Goal: Task Accomplishment & Management: Use online tool/utility

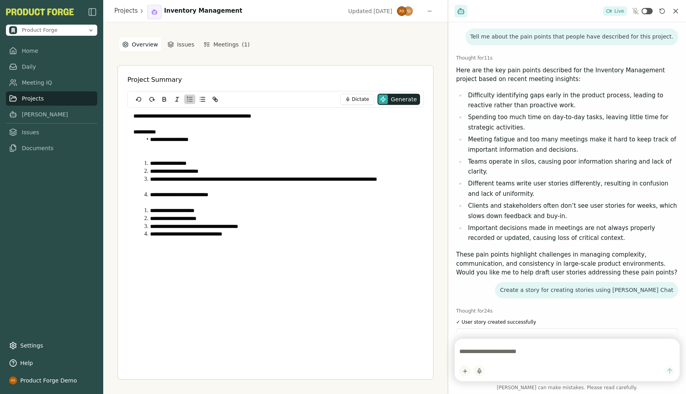
scroll to position [121, 0]
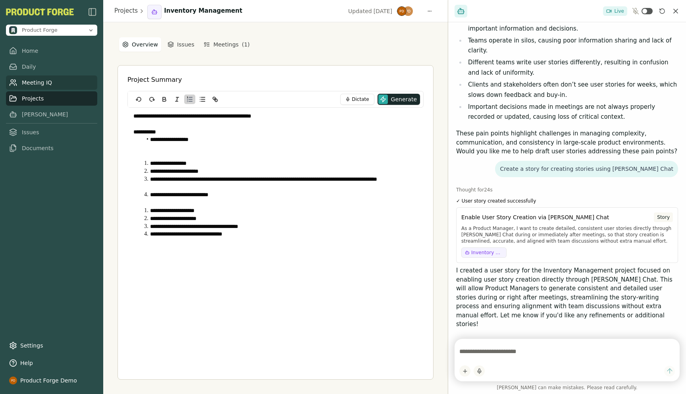
click at [27, 79] on link "Meeting IQ" at bounding box center [51, 82] width 91 height 14
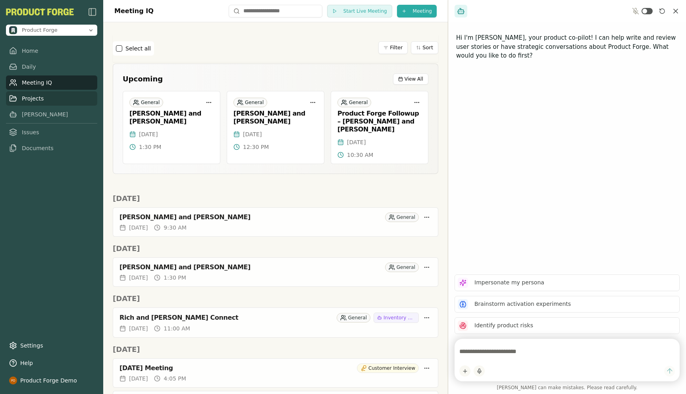
click at [27, 94] on link "Projects" at bounding box center [51, 98] width 91 height 14
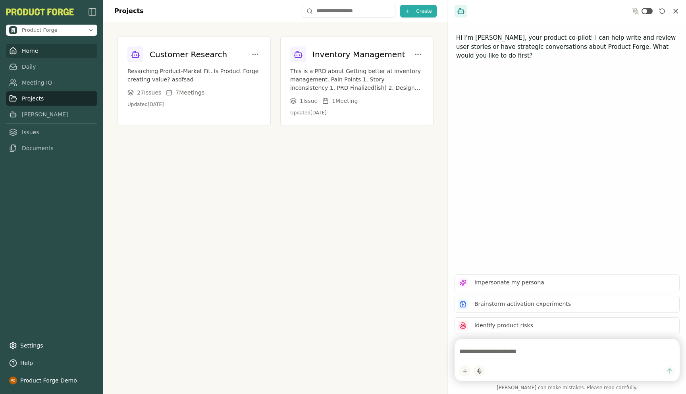
click at [28, 47] on link "Home" at bounding box center [51, 51] width 91 height 14
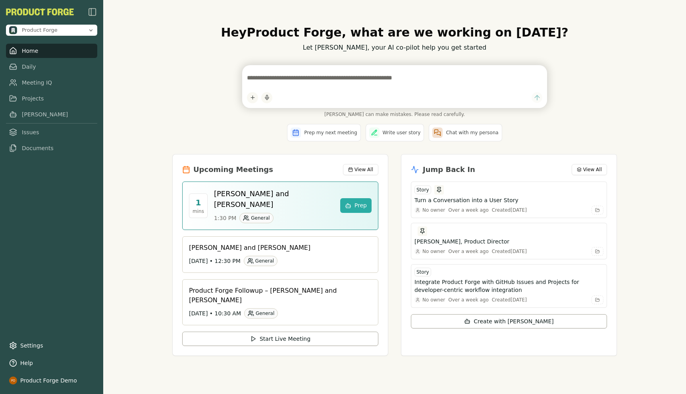
click at [126, 134] on div "Hey Product Forge , what are we working on [DATE]? Let [PERSON_NAME], your AI c…" at bounding box center [394, 197] width 583 height 394
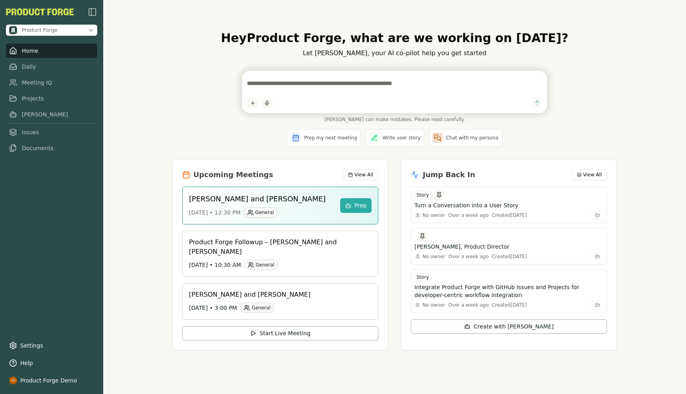
click at [166, 131] on div "Hey Product Forge , what are we working on [DATE]? Let [PERSON_NAME], your AI c…" at bounding box center [394, 196] width 457 height 357
click at [254, 83] on textarea at bounding box center [394, 83] width 295 height 16
click at [179, 123] on div "[PERSON_NAME] can make mistakes. Please read carefully." at bounding box center [394, 97] width 445 height 52
click at [40, 83] on link "Meeting IQ" at bounding box center [51, 82] width 91 height 14
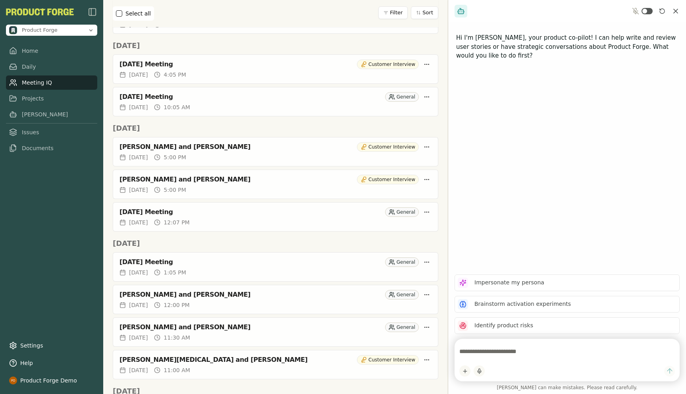
scroll to position [359, 0]
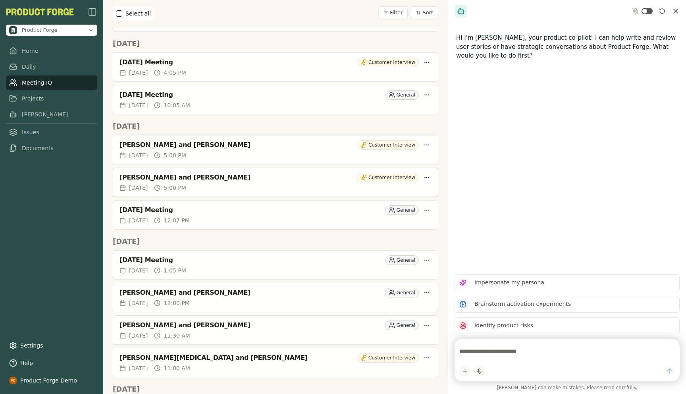
click at [162, 173] on div "[PERSON_NAME] and [PERSON_NAME]" at bounding box center [237, 177] width 234 height 8
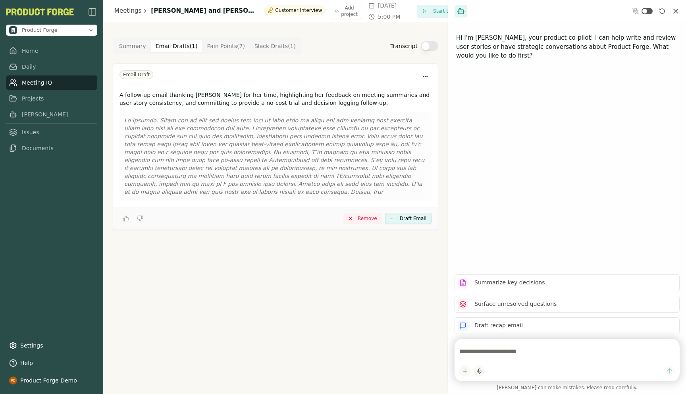
click at [169, 45] on Draft "Email Drafts ( 1 )" at bounding box center [177, 46] width 52 height 13
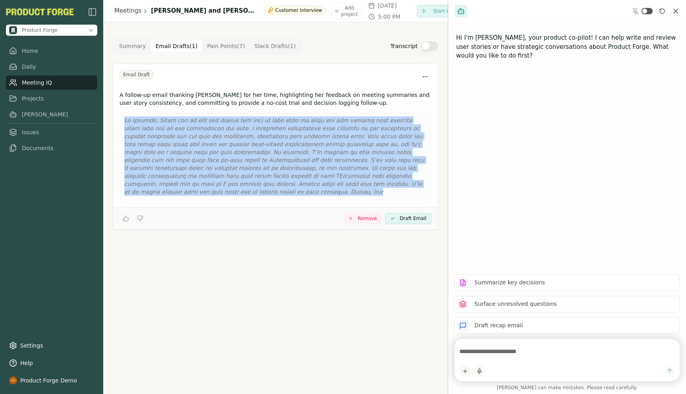
drag, startPoint x: 406, startPoint y: 187, endPoint x: 125, endPoint y: 118, distance: 289.1
click at [125, 118] on p at bounding box center [275, 155] width 303 height 79
click at [283, 44] on Draft "Slack Drafts ( 1 )" at bounding box center [275, 46] width 51 height 13
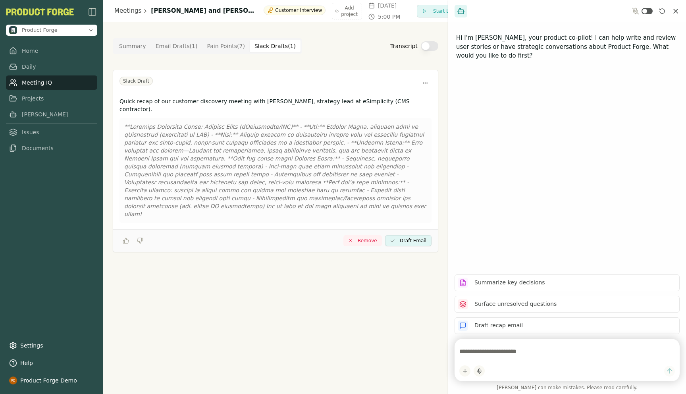
click at [221, 49] on Point "Pain Points ( 7 )" at bounding box center [226, 46] width 48 height 13
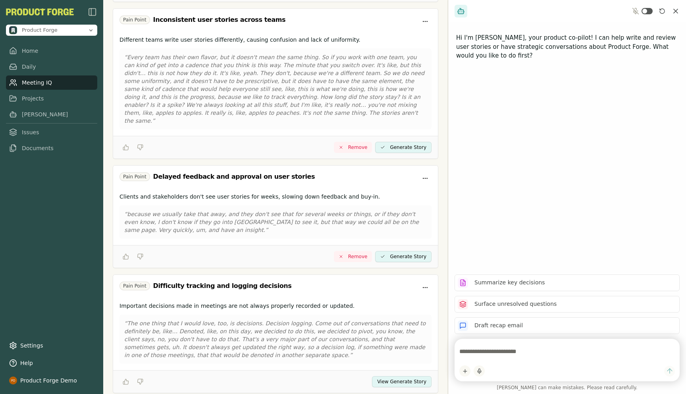
scroll to position [464, 0]
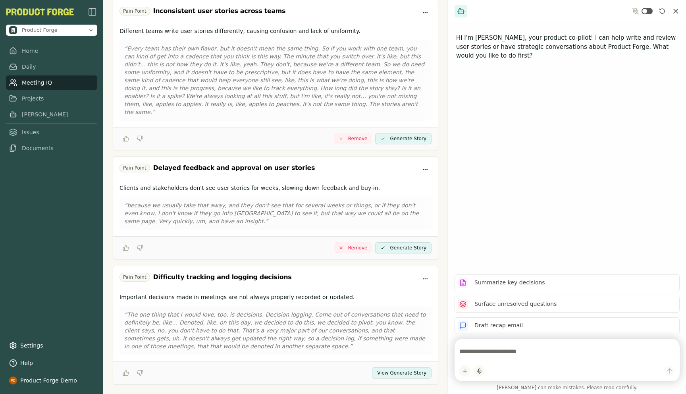
click at [382, 367] on button "View Generate Story" at bounding box center [402, 372] width 60 height 11
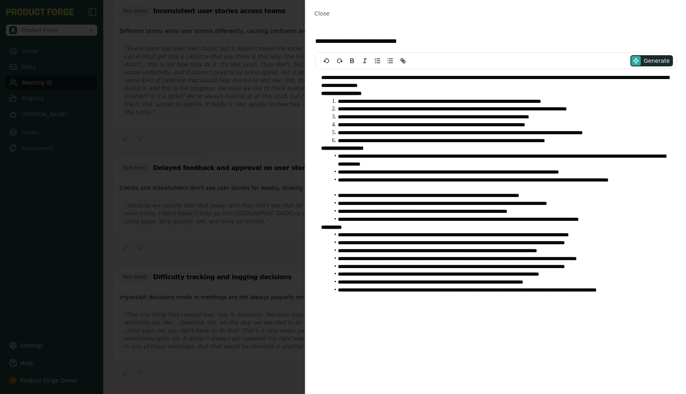
click at [428, 188] on li "**********" at bounding box center [500, 184] width 341 height 16
click at [316, 10] on span "Close" at bounding box center [321, 13] width 15 height 6
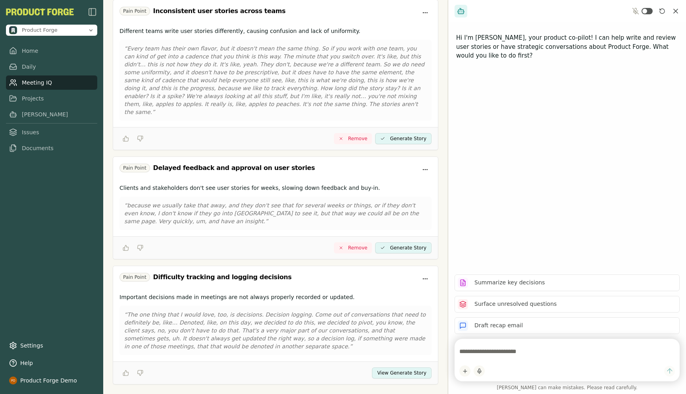
scroll to position [0, 0]
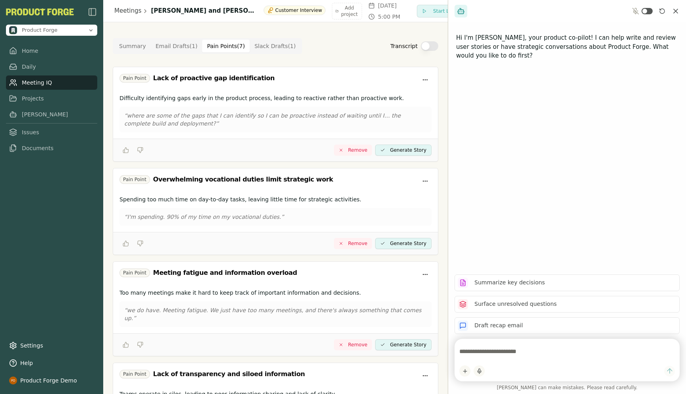
click at [473, 349] on textarea at bounding box center [567, 351] width 216 height 16
type textarea "**********"
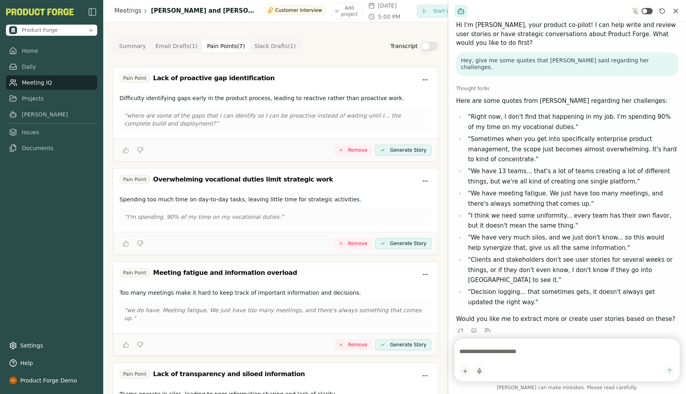
scroll to position [10, 0]
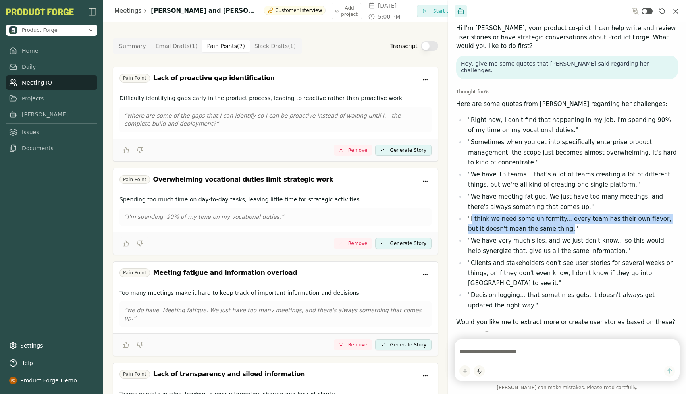
drag, startPoint x: 548, startPoint y: 221, endPoint x: 472, endPoint y: 212, distance: 75.9
click at [472, 214] on li ""I think we need some uniformity... every team has their own flavor, but it doe…" at bounding box center [572, 224] width 212 height 20
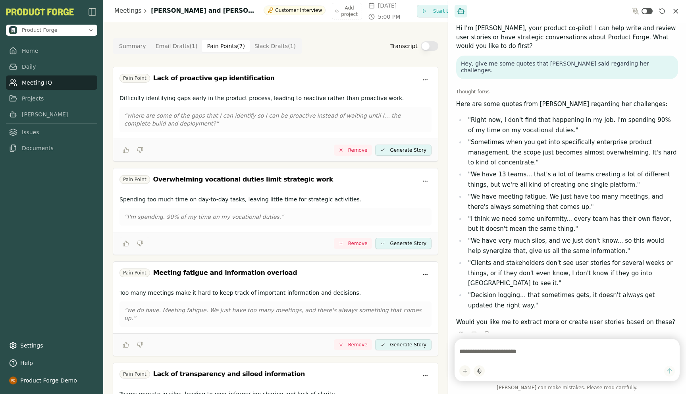
click at [467, 355] on textarea at bounding box center [567, 351] width 216 height 16
type textarea "**********"
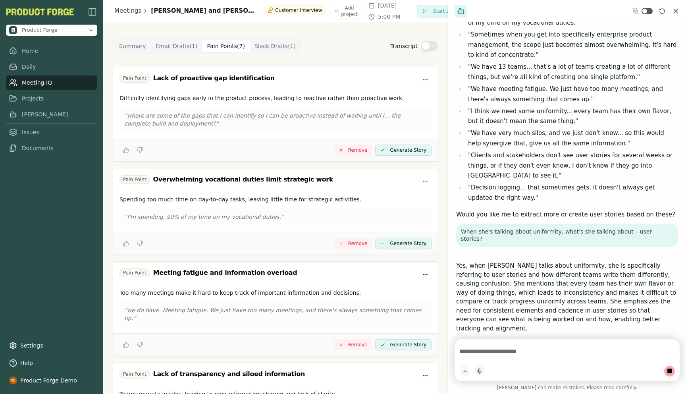
scroll to position [114, 0]
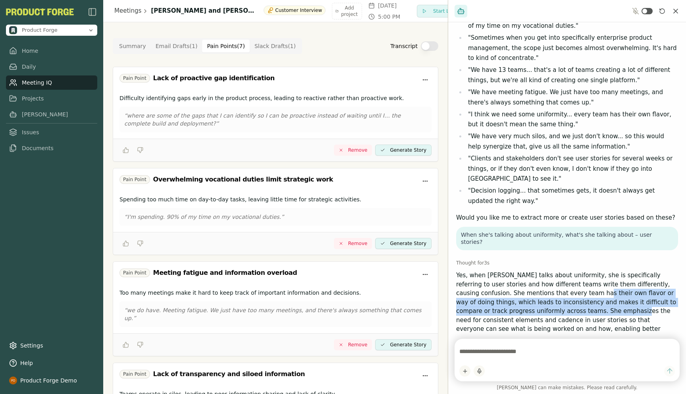
drag, startPoint x: 532, startPoint y: 265, endPoint x: 533, endPoint y: 289, distance: 23.4
click at [533, 289] on p "Yes, when [PERSON_NAME] talks about uniformity, she is specifically referring t…" at bounding box center [567, 306] width 222 height 71
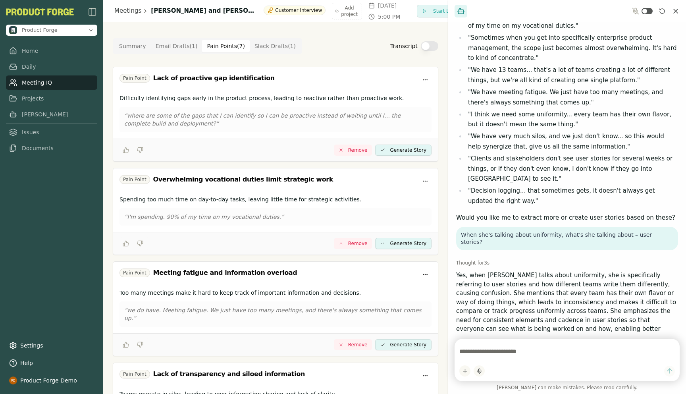
click at [518, 355] on textarea at bounding box center [567, 351] width 216 height 16
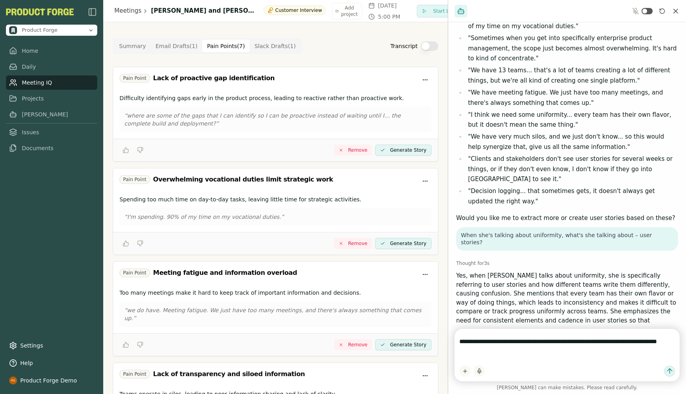
scroll to position [117, 0]
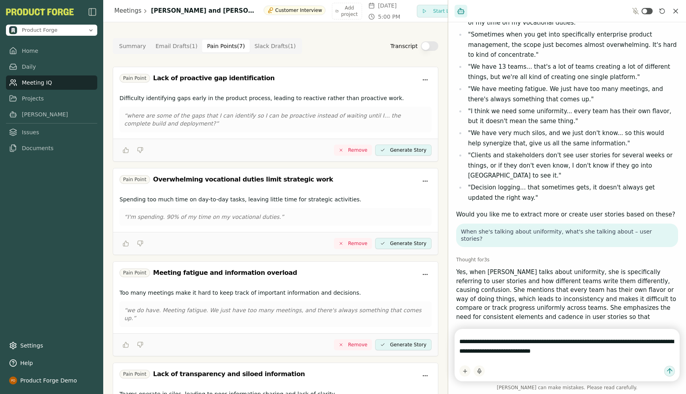
type textarea "**********"
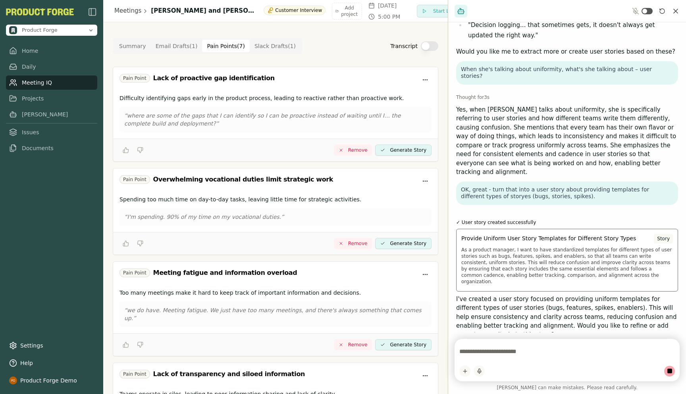
scroll to position [240, 0]
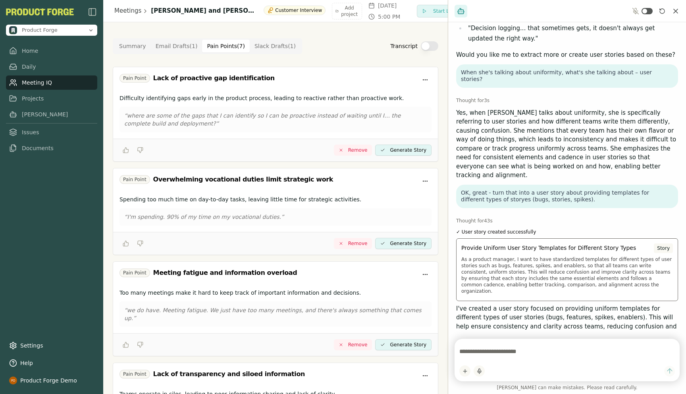
click at [586, 256] on p "As a product manager, I want to have standardized templates for different types…" at bounding box center [567, 275] width 212 height 38
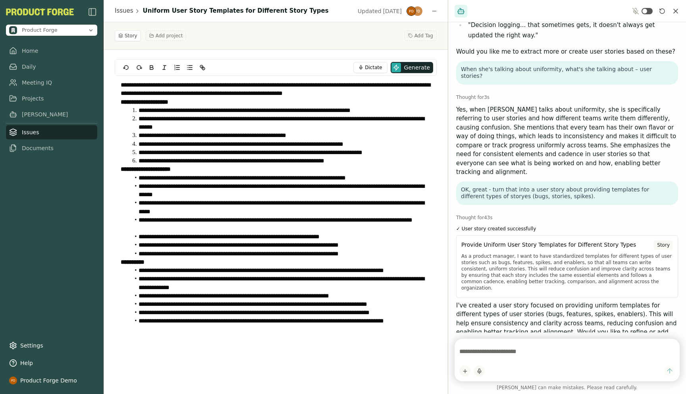
scroll to position [240, 0]
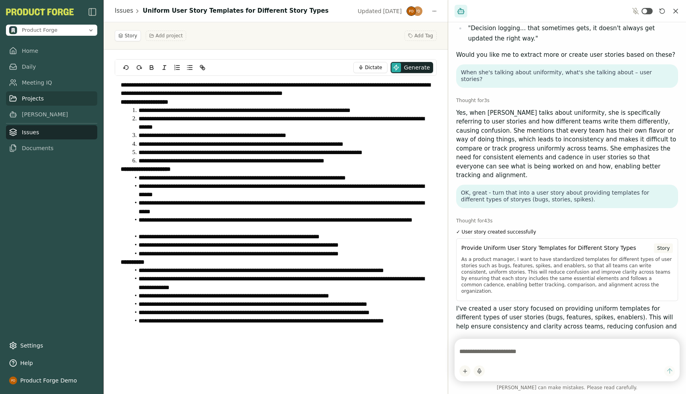
click at [36, 100] on link "Projects" at bounding box center [51, 98] width 91 height 14
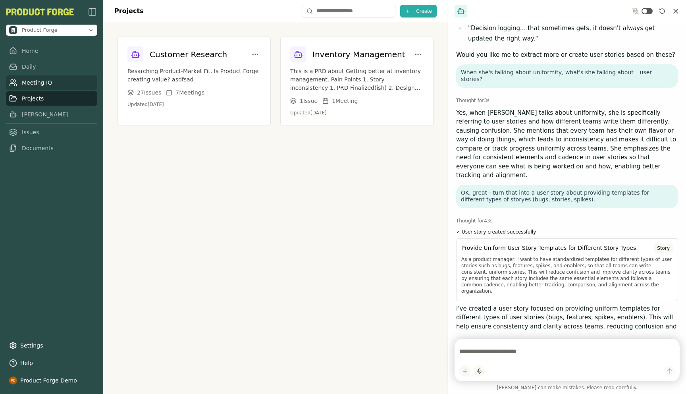
click at [39, 84] on link "Meeting IQ" at bounding box center [51, 82] width 91 height 14
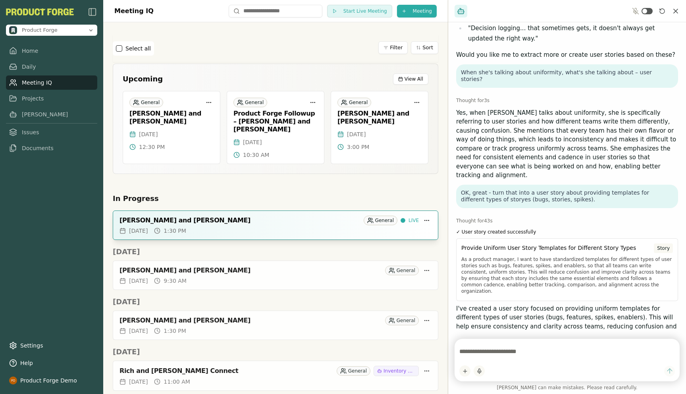
click at [241, 227] on div "[DATE] 1:30 PM" at bounding box center [276, 231] width 312 height 8
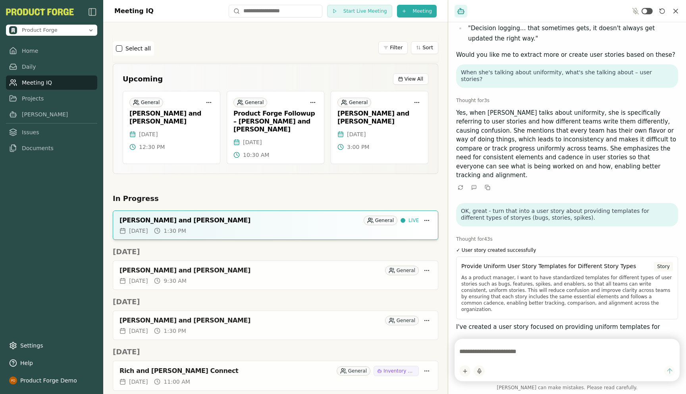
scroll to position [243, 0]
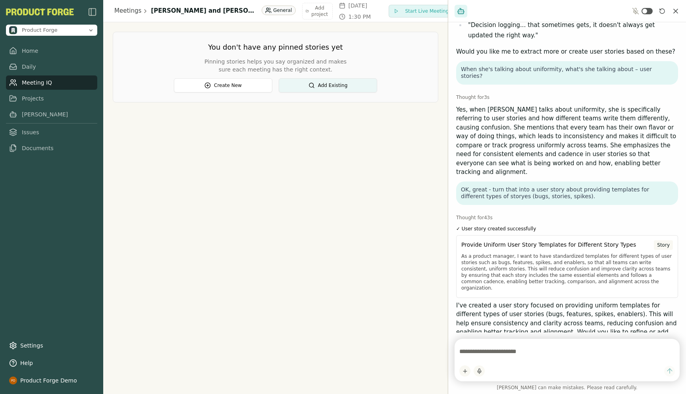
scroll to position [240, 0]
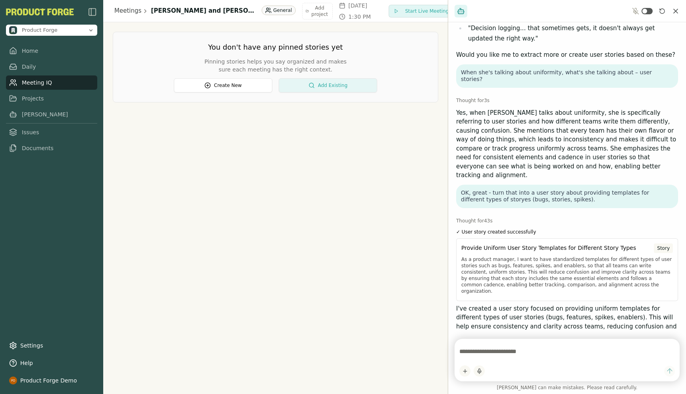
click at [333, 84] on button "Add Existing" at bounding box center [328, 85] width 98 height 14
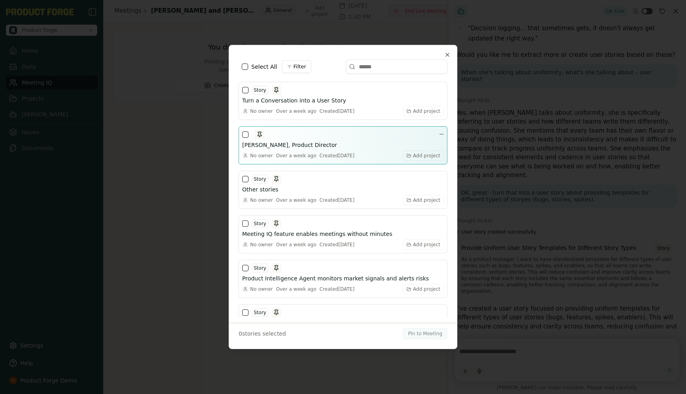
click at [247, 133] on button "button" at bounding box center [245, 134] width 6 height 6
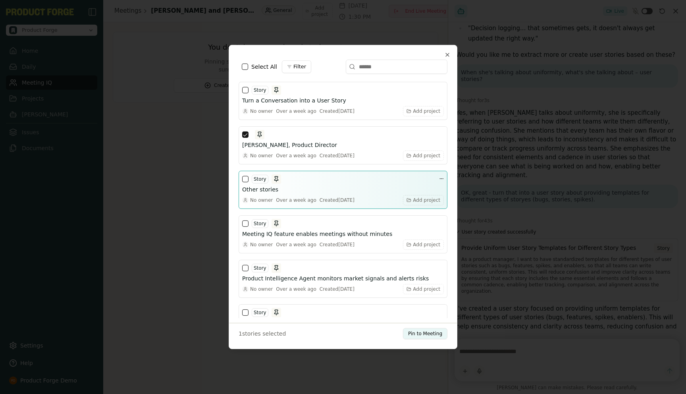
click at [245, 183] on div "Story" at bounding box center [261, 179] width 39 height 10
click at [244, 178] on button "button" at bounding box center [245, 179] width 6 height 6
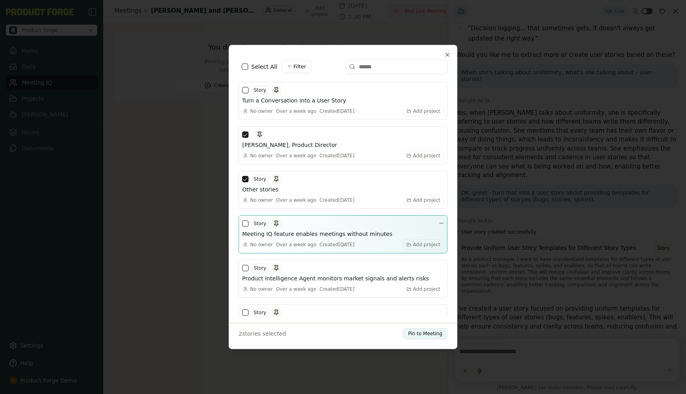
click at [244, 225] on button "button" at bounding box center [245, 223] width 6 height 6
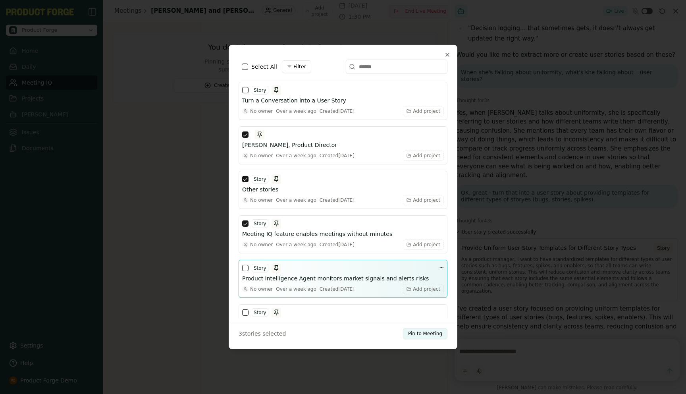
click at [244, 267] on button "button" at bounding box center [245, 268] width 6 height 6
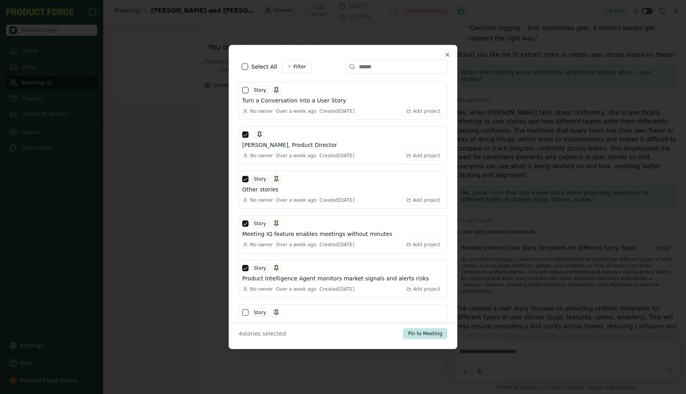
click at [423, 332] on button "Pin to Meeting" at bounding box center [425, 333] width 44 height 11
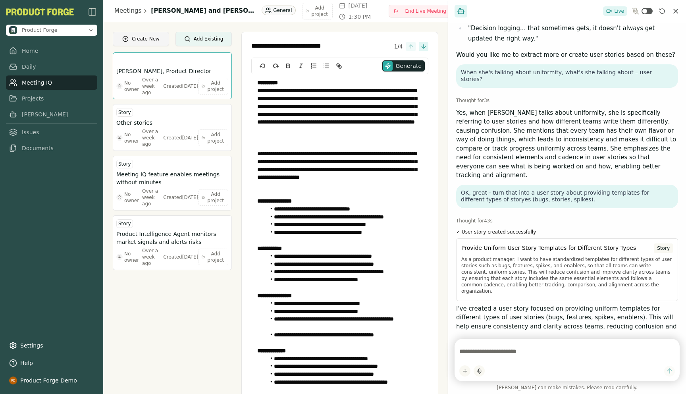
click at [137, 35] on button "Create New" at bounding box center [141, 39] width 56 height 14
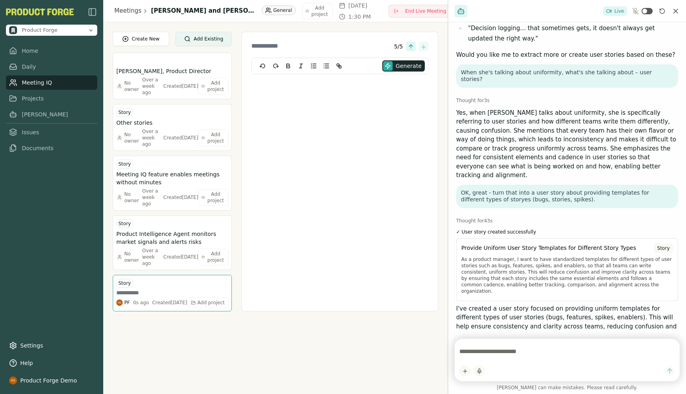
click at [260, 42] on div at bounding box center [322, 47] width 143 height 10
click at [261, 45] on textarea at bounding box center [321, 46] width 140 height 7
click at [226, 362] on div "Meetings [PERSON_NAME] and [PERSON_NAME] General Add project [DATE] 1:30 PM End…" at bounding box center [275, 197] width 345 height 394
click at [200, 345] on div "Meetings [PERSON_NAME] and [PERSON_NAME] General Add project [DATE] 1:30 PM End…" at bounding box center [275, 197] width 345 height 394
click at [397, 67] on span "Generate" at bounding box center [409, 66] width 26 height 8
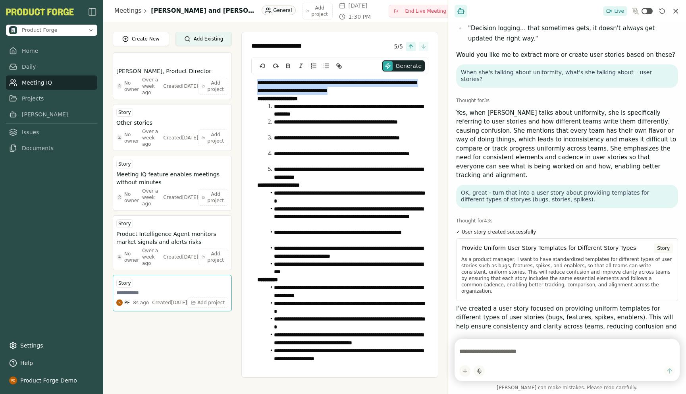
drag, startPoint x: 256, startPoint y: 83, endPoint x: 398, endPoint y: 92, distance: 142.4
click at [398, 92] on div "**********" at bounding box center [339, 220] width 177 height 293
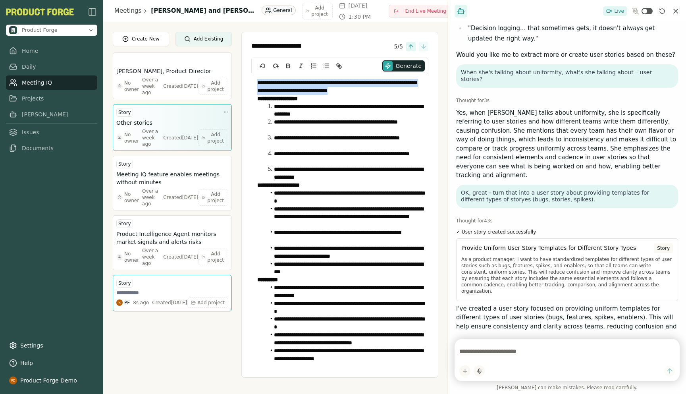
click at [149, 126] on h3 "Other stories" at bounding box center [134, 123] width 36 height 8
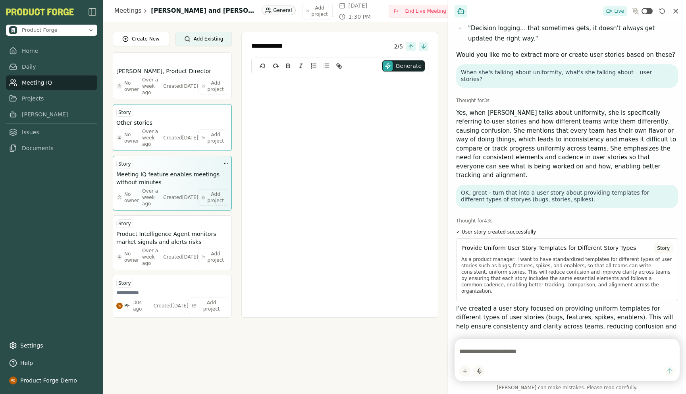
click at [162, 177] on h3 "Meeting IQ feature enables meetings without minutes" at bounding box center [172, 178] width 112 height 16
type textarea "**********"
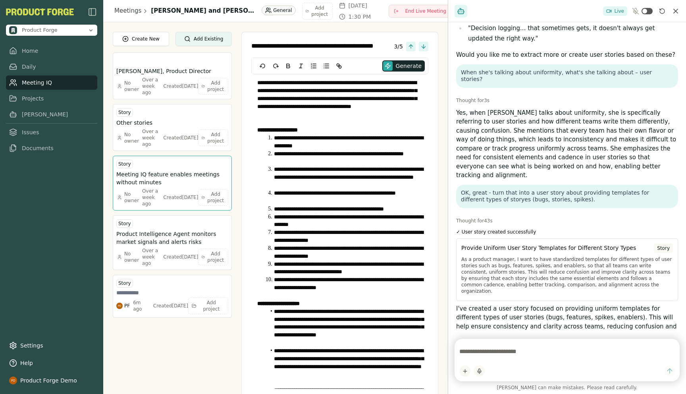
click at [48, 80] on link "Meeting IQ" at bounding box center [51, 82] width 91 height 14
